Goal: Task Accomplishment & Management: Manage account settings

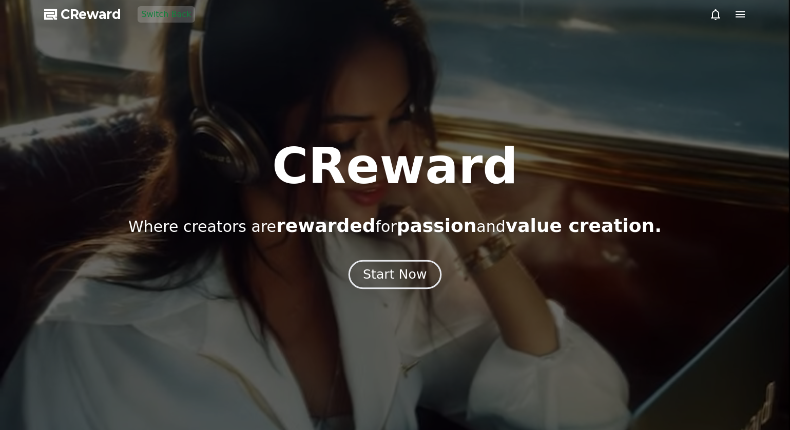
click at [359, 275] on button "Start Now" at bounding box center [395, 274] width 93 height 29
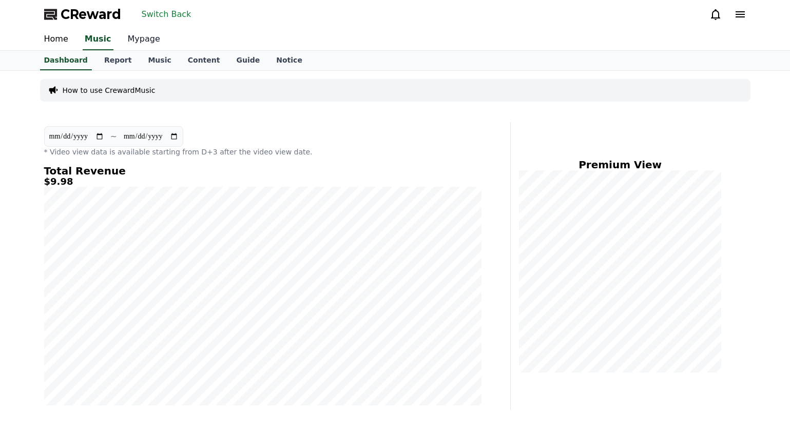
click at [142, 42] on link "Mypage" at bounding box center [144, 40] width 49 height 22
select select "**********"
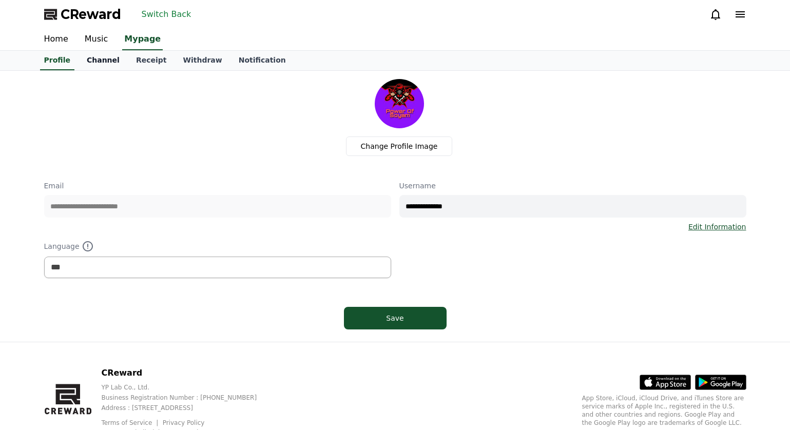
click at [108, 64] on link "Channel" at bounding box center [103, 61] width 49 height 20
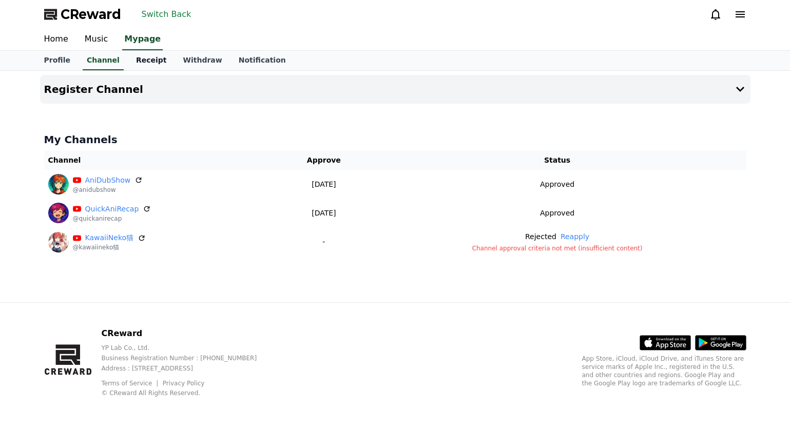
click at [157, 65] on link "Receipt" at bounding box center [151, 61] width 47 height 20
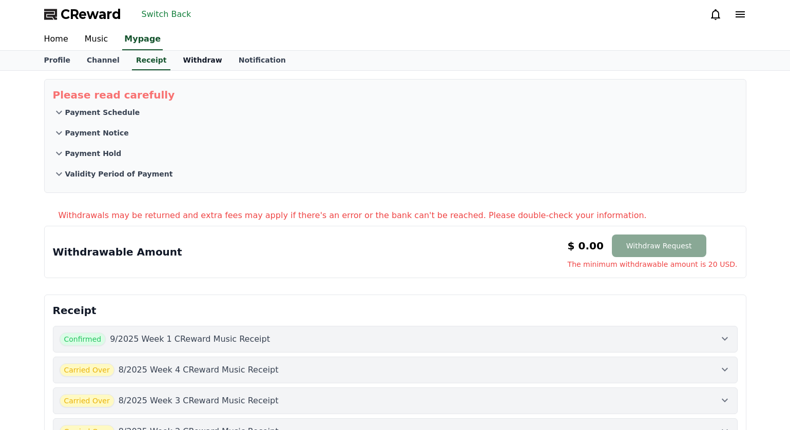
click at [175, 64] on link "Withdraw" at bounding box center [202, 61] width 55 height 20
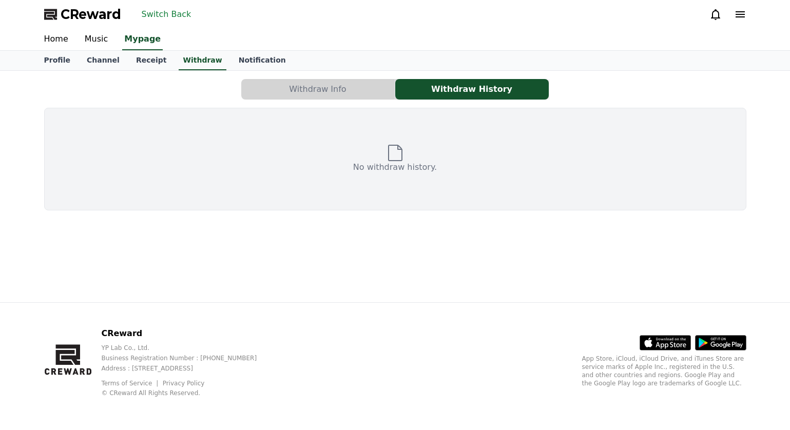
click at [296, 91] on button "Withdraw Info" at bounding box center [318, 89] width 154 height 21
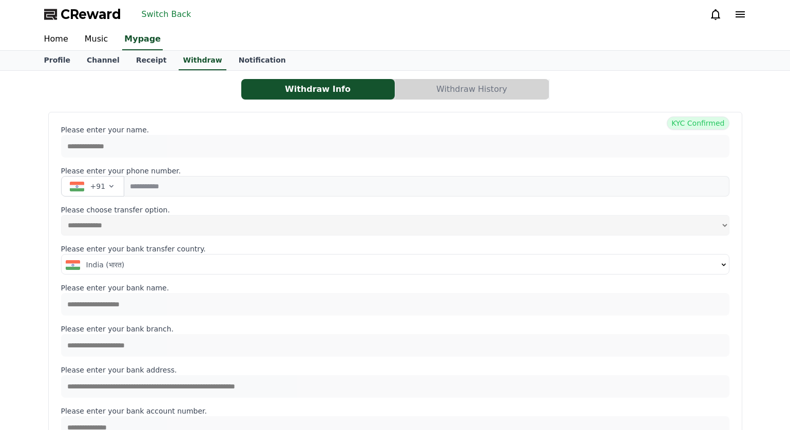
click at [165, 12] on button "Switch Back" at bounding box center [167, 14] width 58 height 16
